Goal: Find specific page/section: Find specific page/section

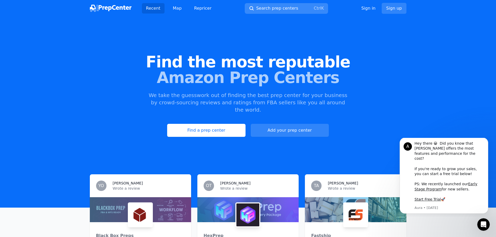
click at [287, 8] on span "Search prep centers" at bounding box center [277, 8] width 42 height 6
click at [487, 142] on button "Dismiss notification" at bounding box center [487, 139] width 7 height 7
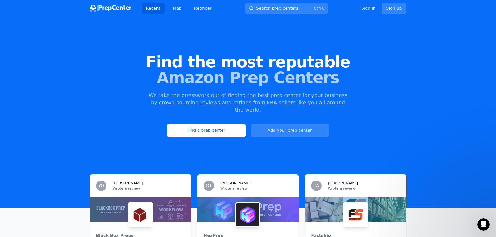
click at [257, 1] on div "Recent Map Repricer Search prep centers Ctrl K Open main menu Sign in Sign up" at bounding box center [248, 8] width 317 height 17
click at [228, 124] on link "Find a prep center" at bounding box center [206, 130] width 78 height 13
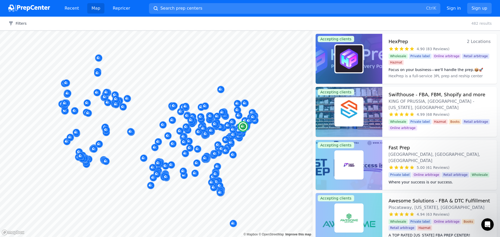
click at [395, 150] on h3 "Fast Prep" at bounding box center [399, 147] width 21 height 7
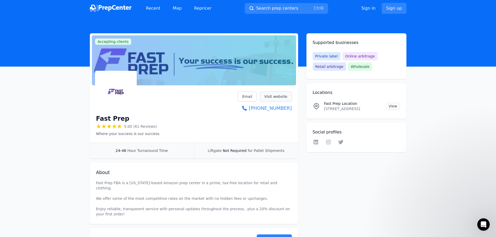
click at [281, 95] on link "Visit website" at bounding box center [276, 97] width 32 height 10
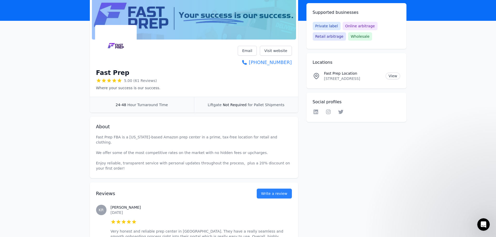
scroll to position [52, 0]
